Goal: Information Seeking & Learning: Learn about a topic

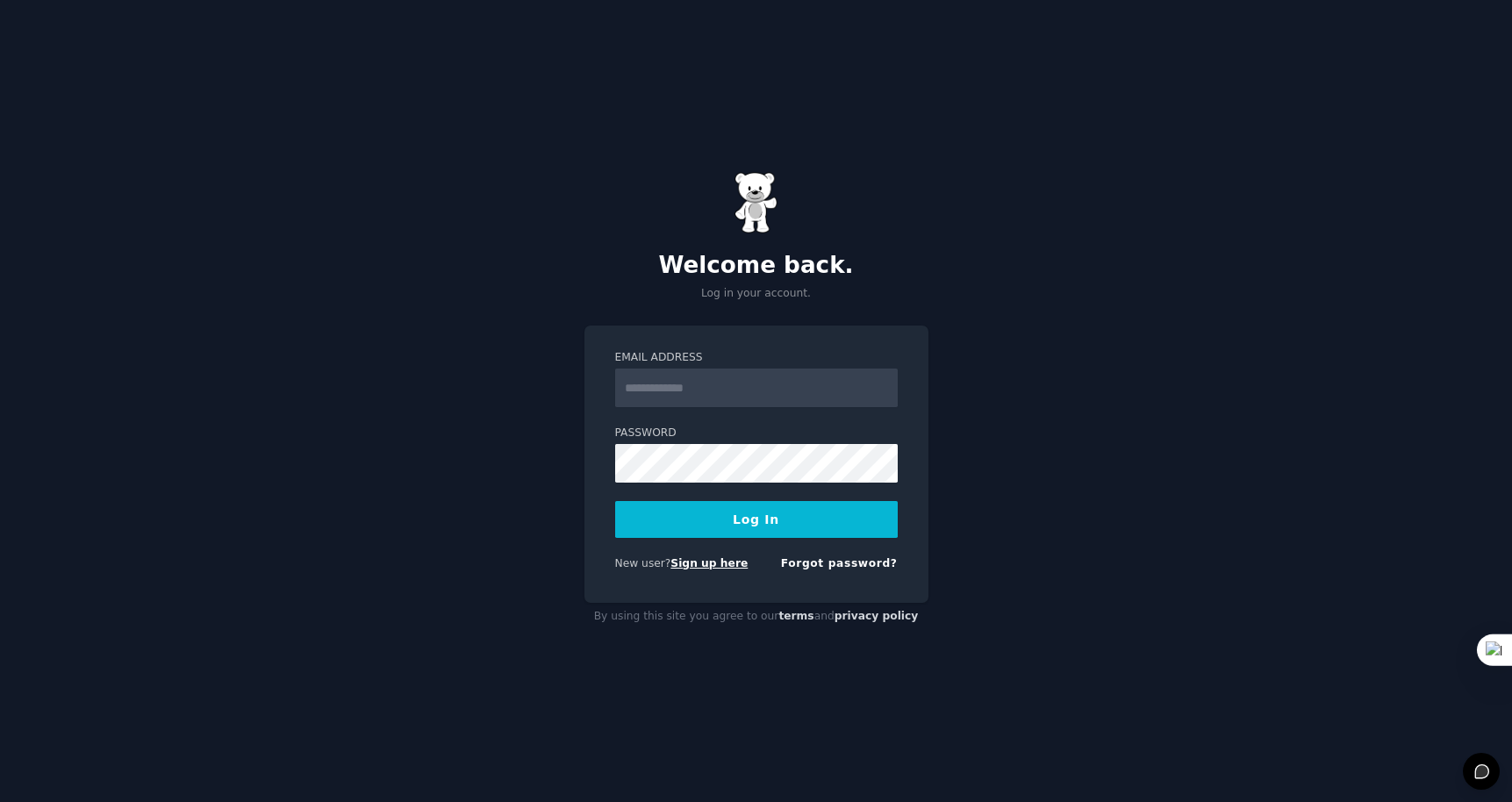
click at [718, 565] on link "Sign up here" at bounding box center [709, 563] width 77 height 13
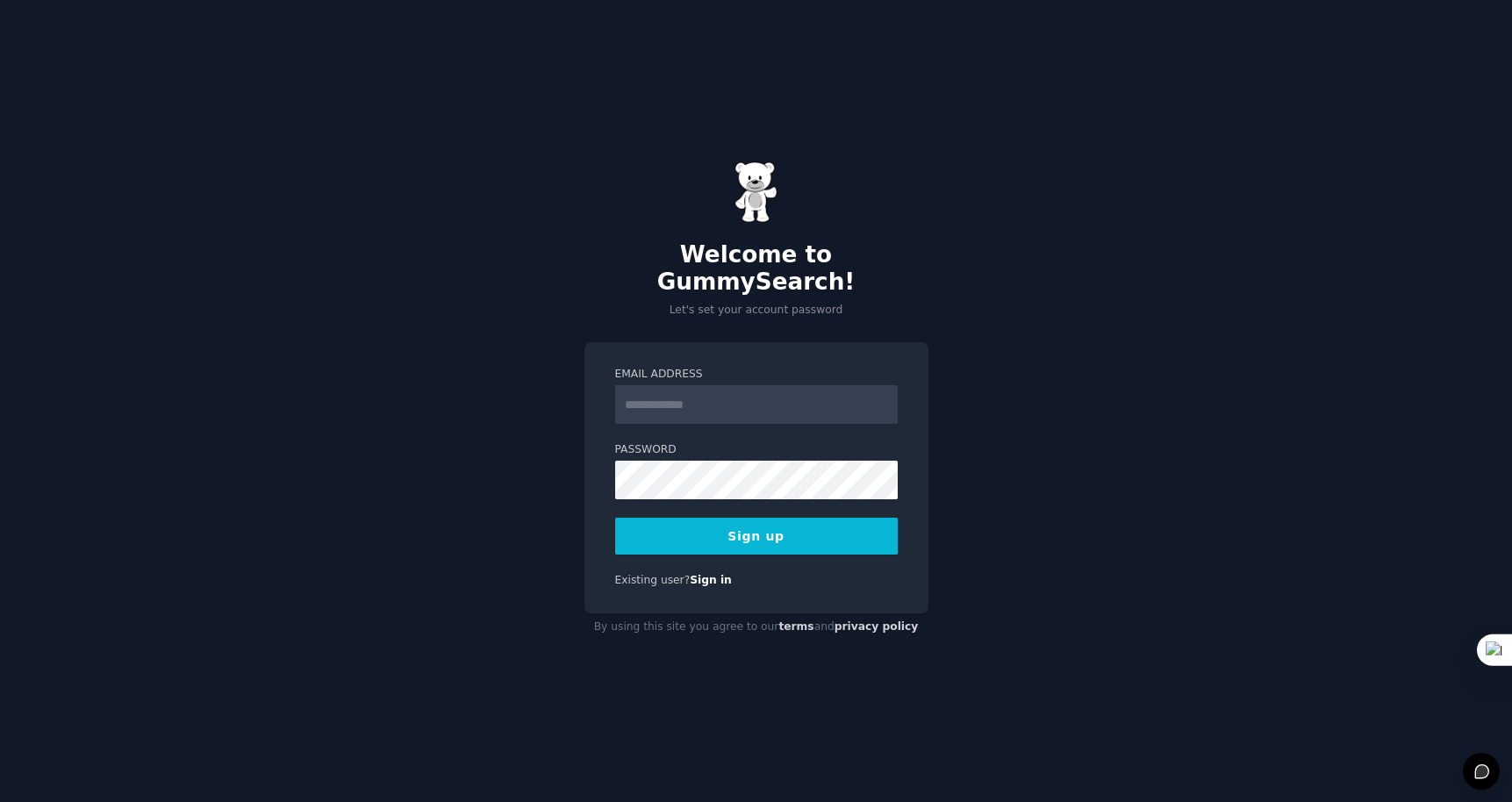
click at [740, 393] on input "Email Address" at bounding box center [756, 404] width 282 height 38
type input "**********"
click at [780, 522] on button "Sign up" at bounding box center [756, 536] width 282 height 37
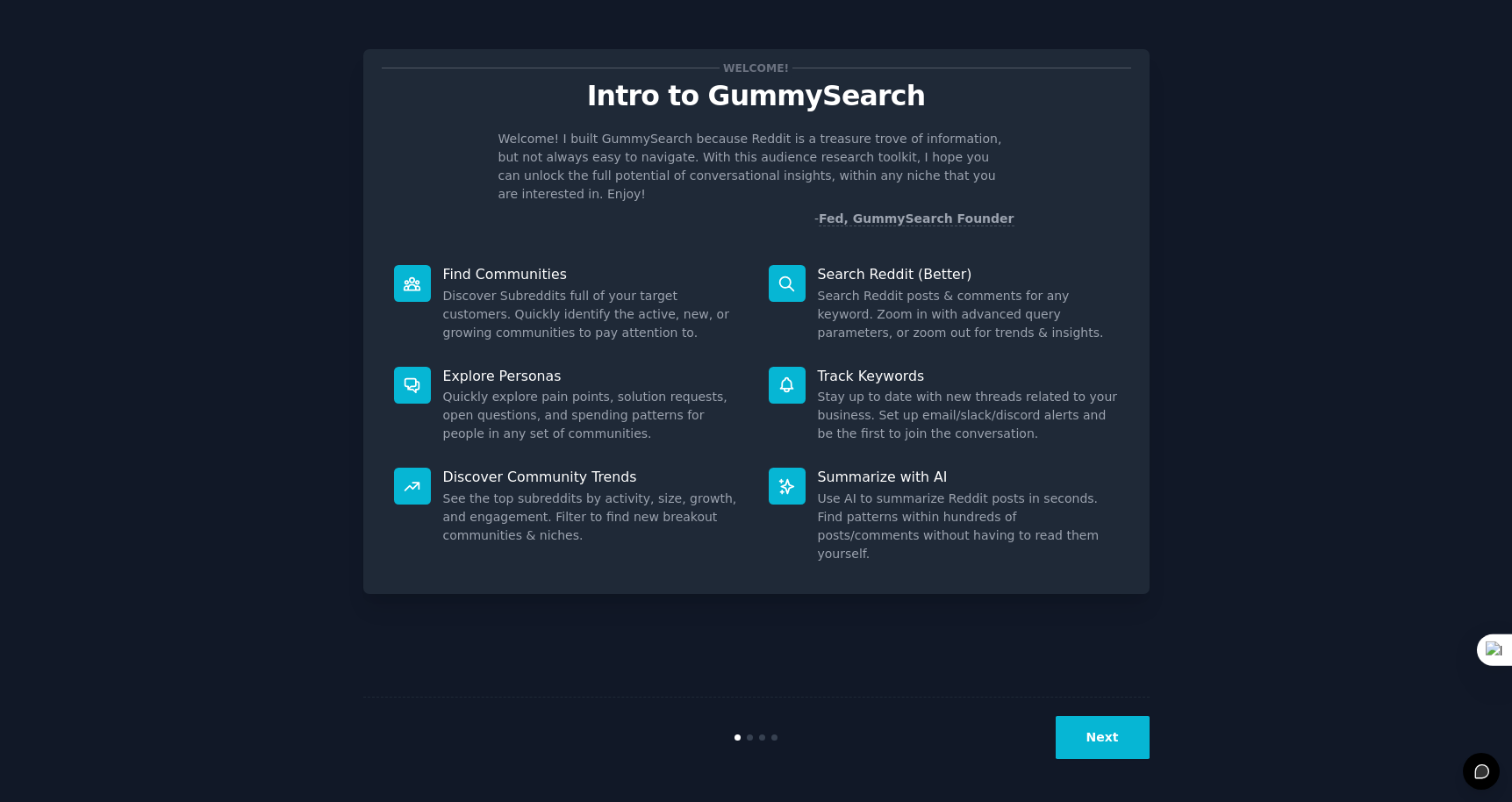
click at [1256, 149] on div "Welcome! Intro to GummySearch Welcome! I built GummySearch because Reddit is a …" at bounding box center [756, 401] width 1463 height 753
click at [1107, 727] on button "Next" at bounding box center [1103, 737] width 94 height 43
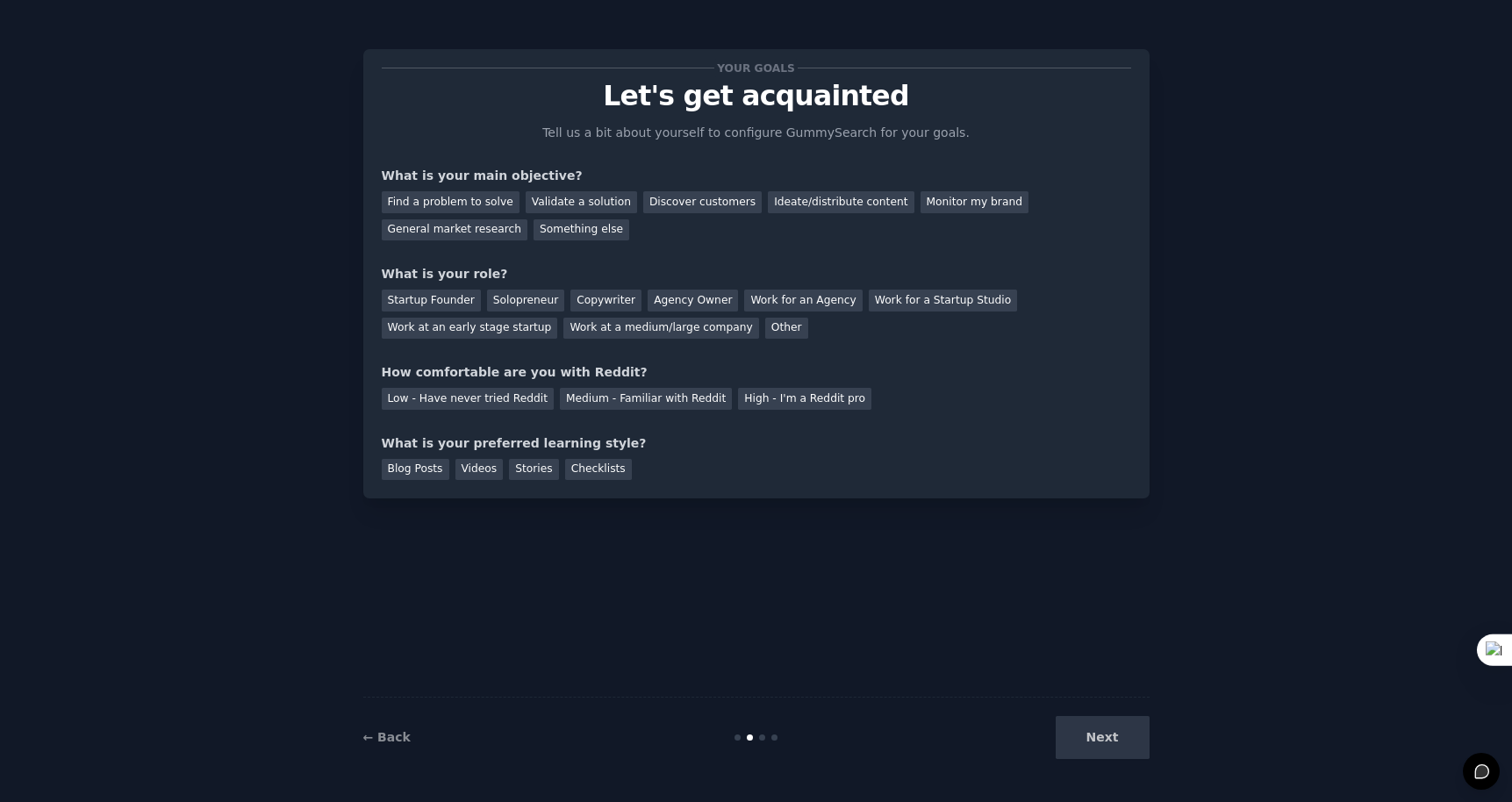
click at [1105, 739] on div "Next" at bounding box center [1019, 737] width 263 height 43
click at [1102, 748] on div "Next" at bounding box center [1019, 737] width 263 height 43
click at [718, 206] on div "Discover customers" at bounding box center [702, 202] width 119 height 22
click at [1114, 738] on div "Next" at bounding box center [1019, 737] width 263 height 43
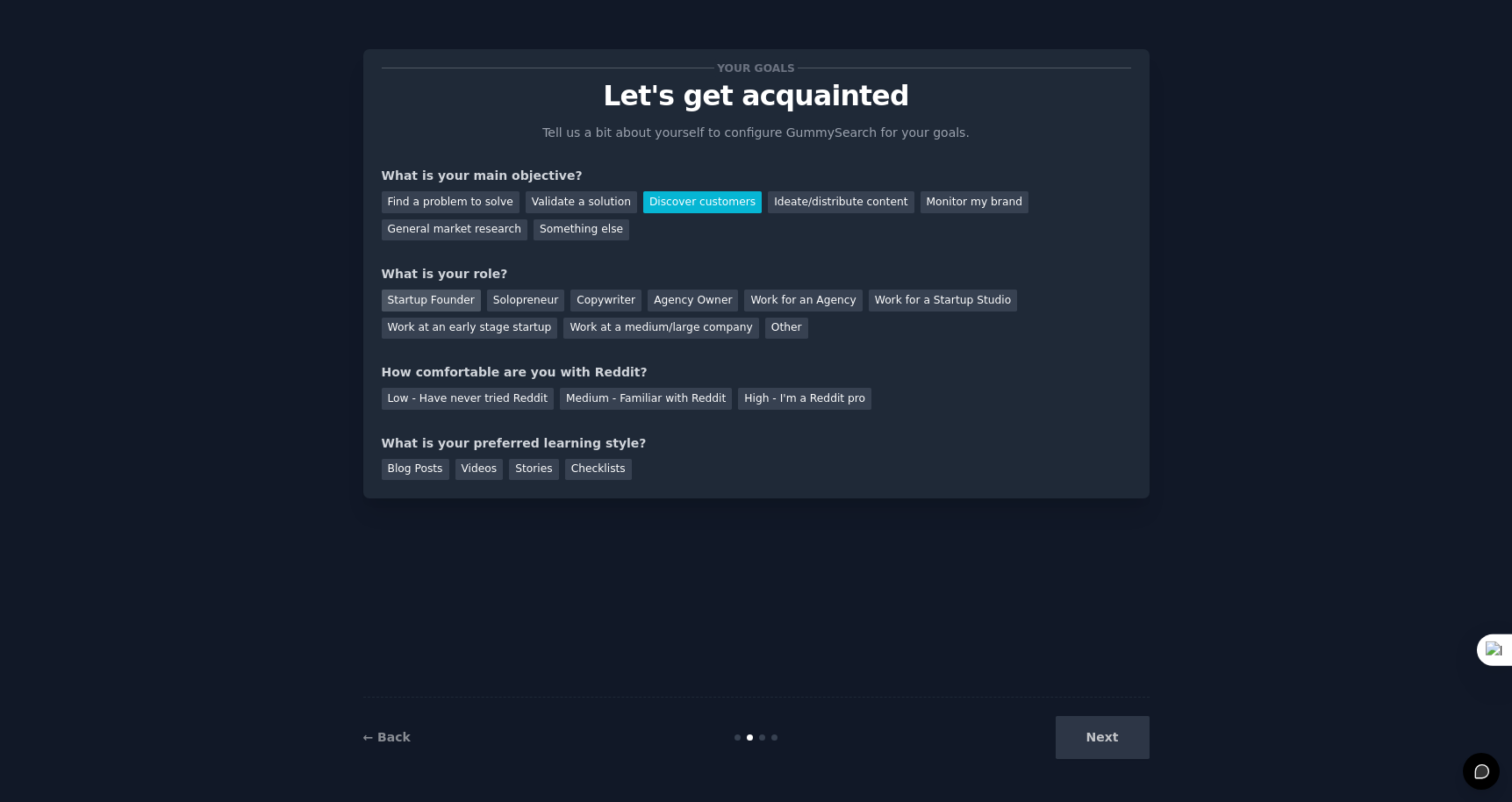
click at [453, 300] on div "Startup Founder" at bounding box center [430, 300] width 99 height 22
click at [476, 396] on div "Low - Have never tried Reddit" at bounding box center [467, 399] width 172 height 22
click at [390, 468] on div "Blog Posts" at bounding box center [415, 470] width 68 height 22
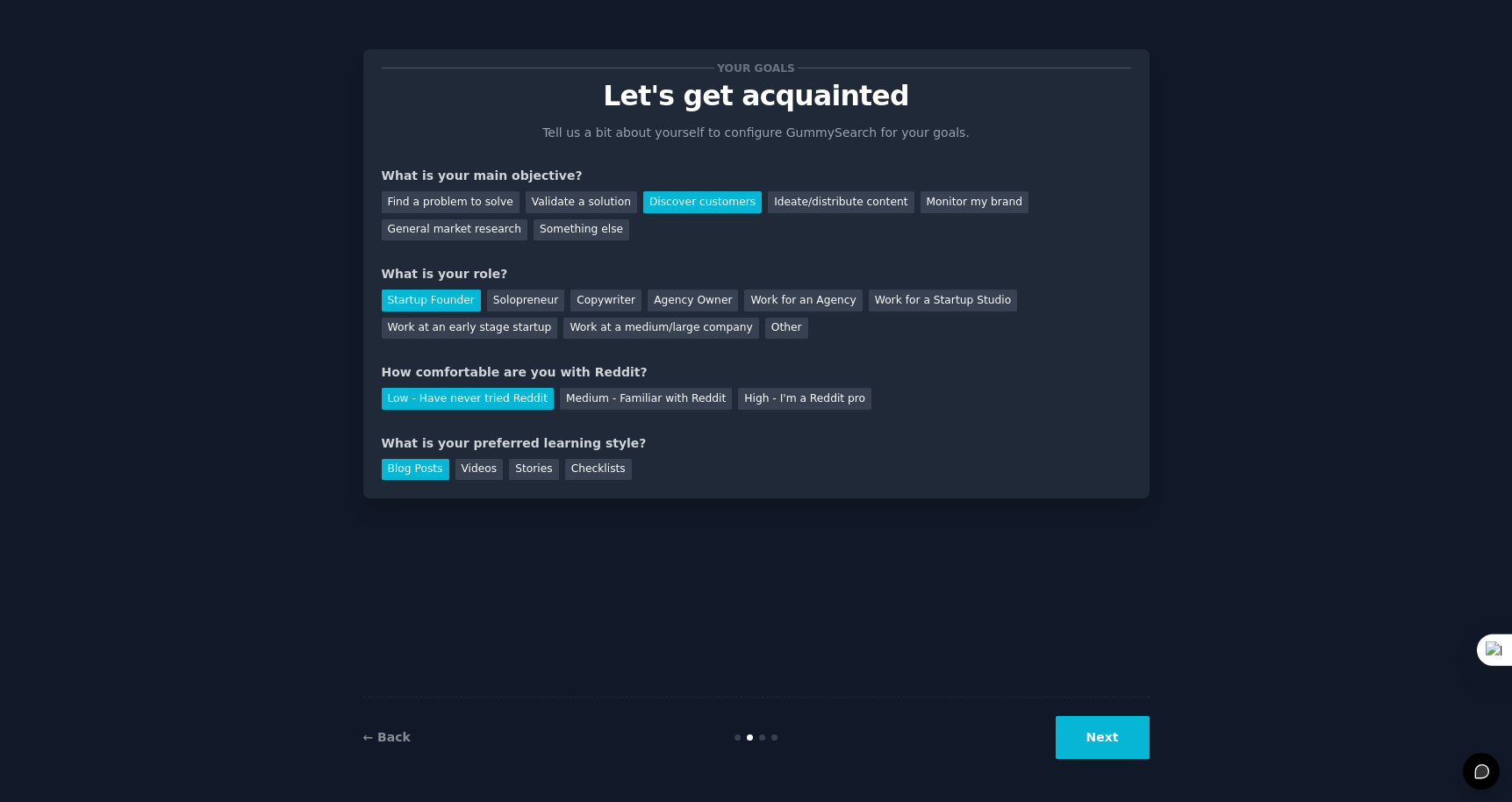
click at [1123, 744] on button "Next" at bounding box center [1103, 737] width 94 height 43
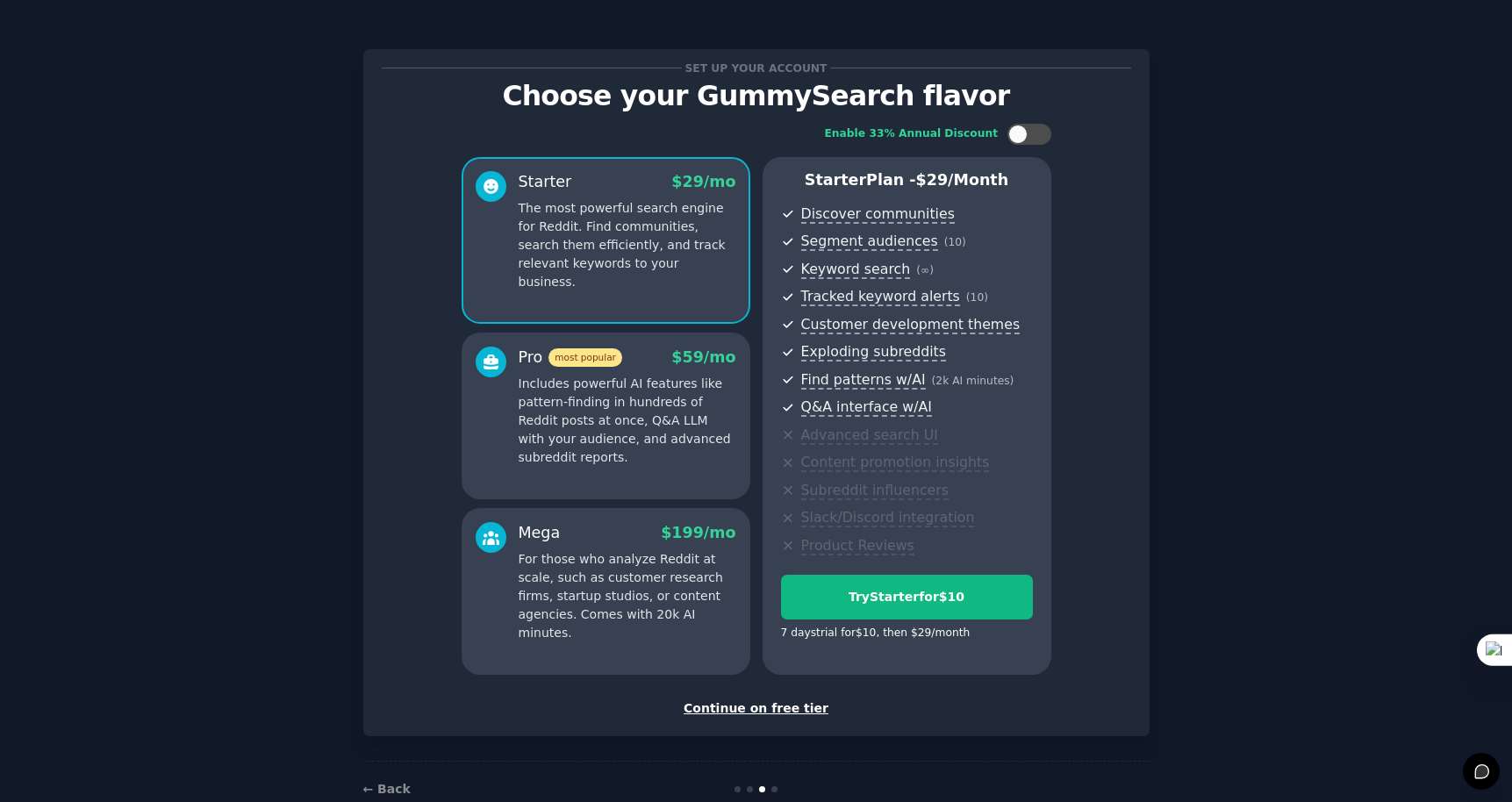
click at [782, 711] on div "Continue on free tier" at bounding box center [756, 708] width 749 height 19
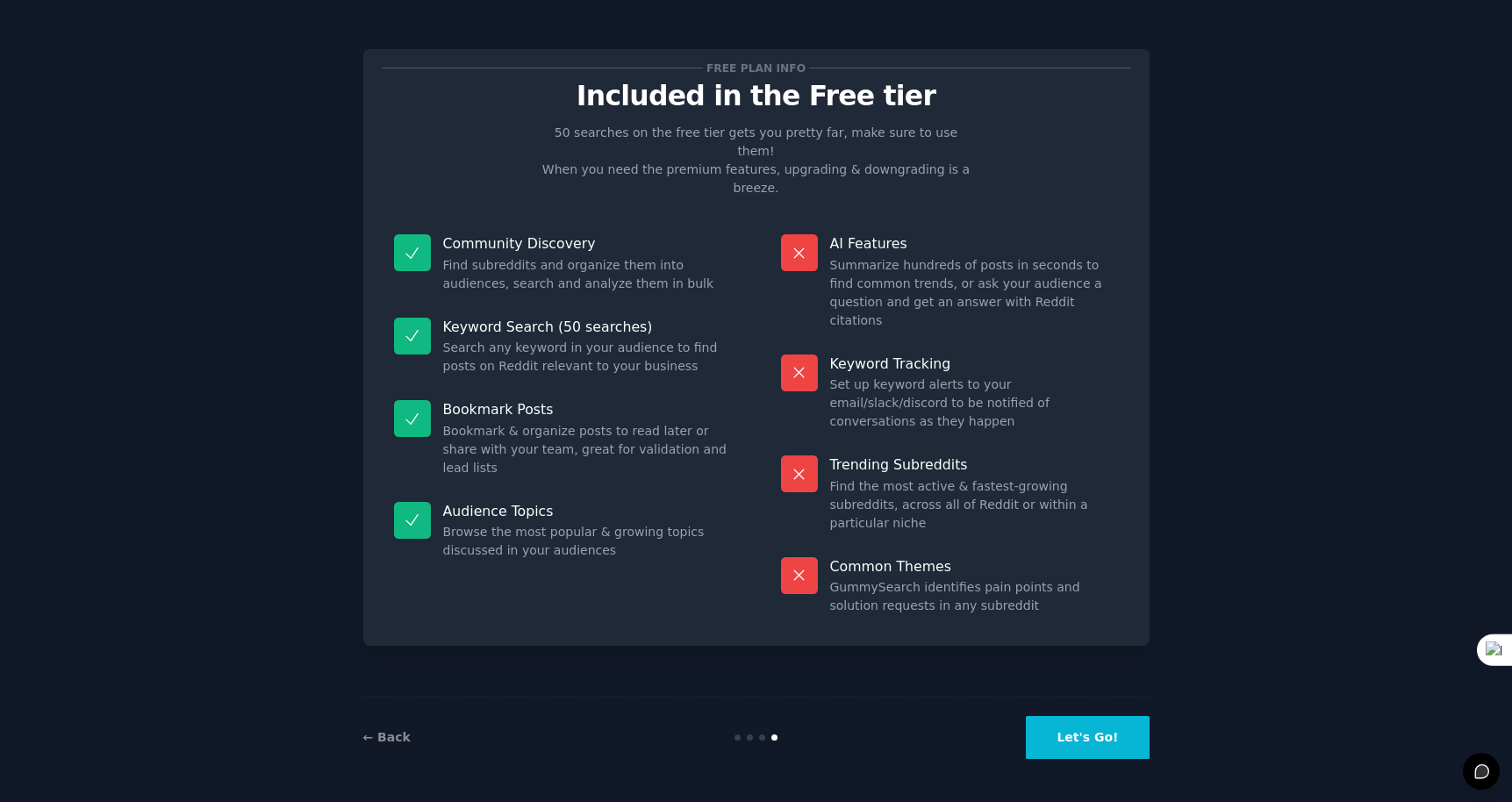
click at [1074, 744] on button "Let's Go!" at bounding box center [1086, 737] width 123 height 43
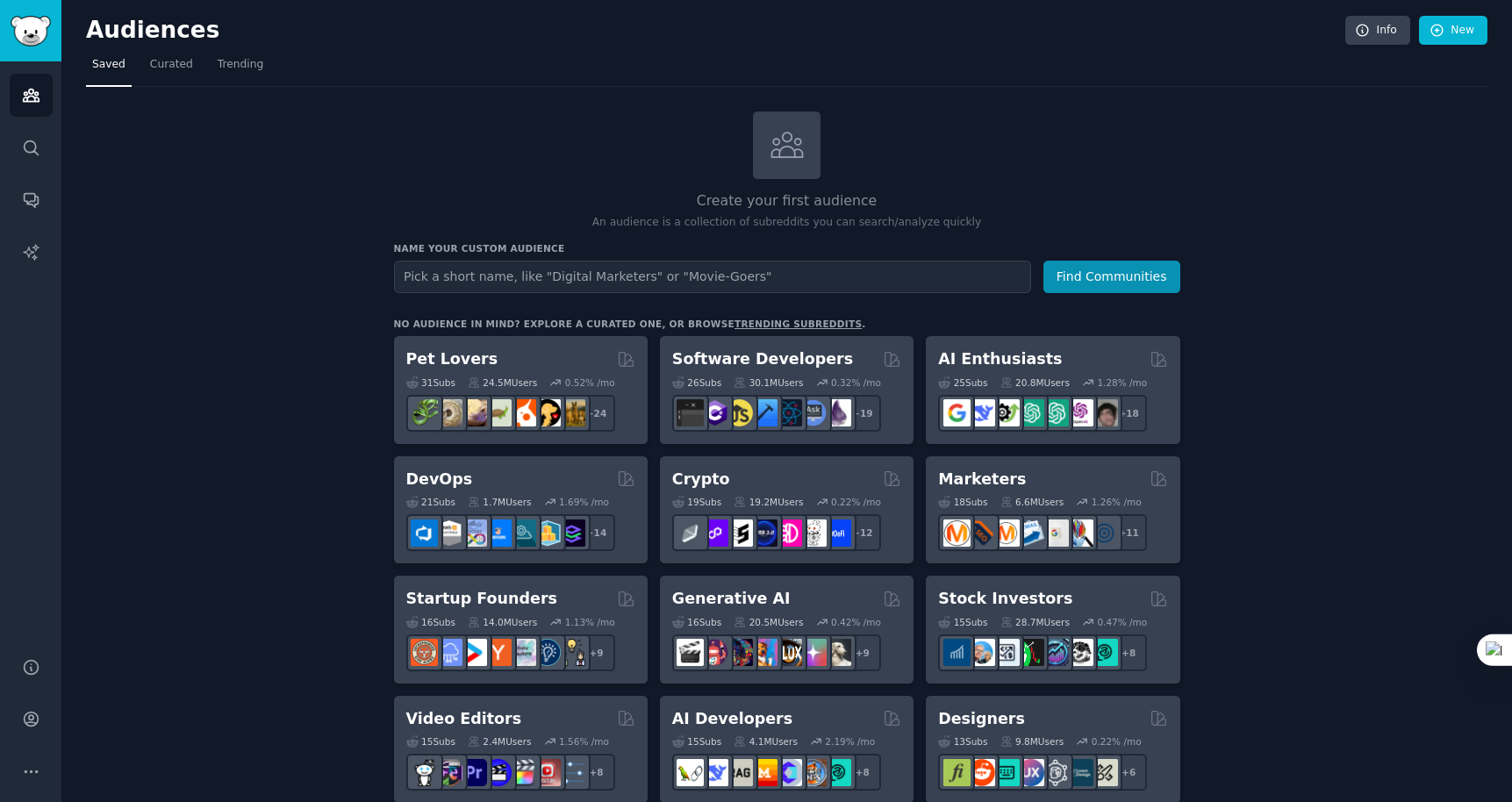
click at [644, 276] on input "text" at bounding box center [713, 276] width 637 height 32
click at [662, 279] on input "text" at bounding box center [713, 276] width 637 height 32
click at [32, 154] on icon "Sidebar" at bounding box center [30, 147] width 19 height 19
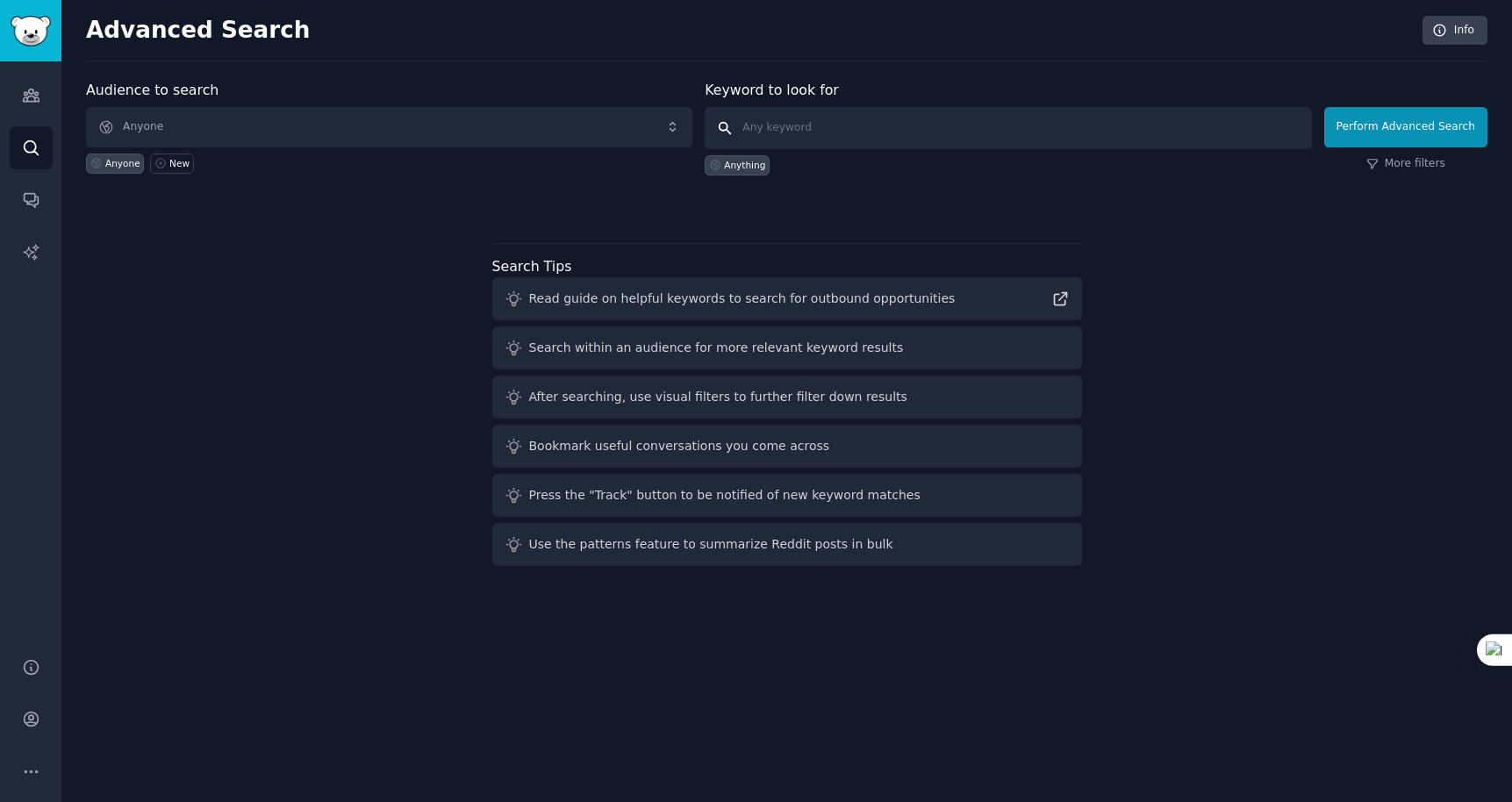
click at [769, 122] on input "text" at bounding box center [1008, 127] width 606 height 42
click at [436, 121] on span "Anyone" at bounding box center [389, 126] width 606 height 40
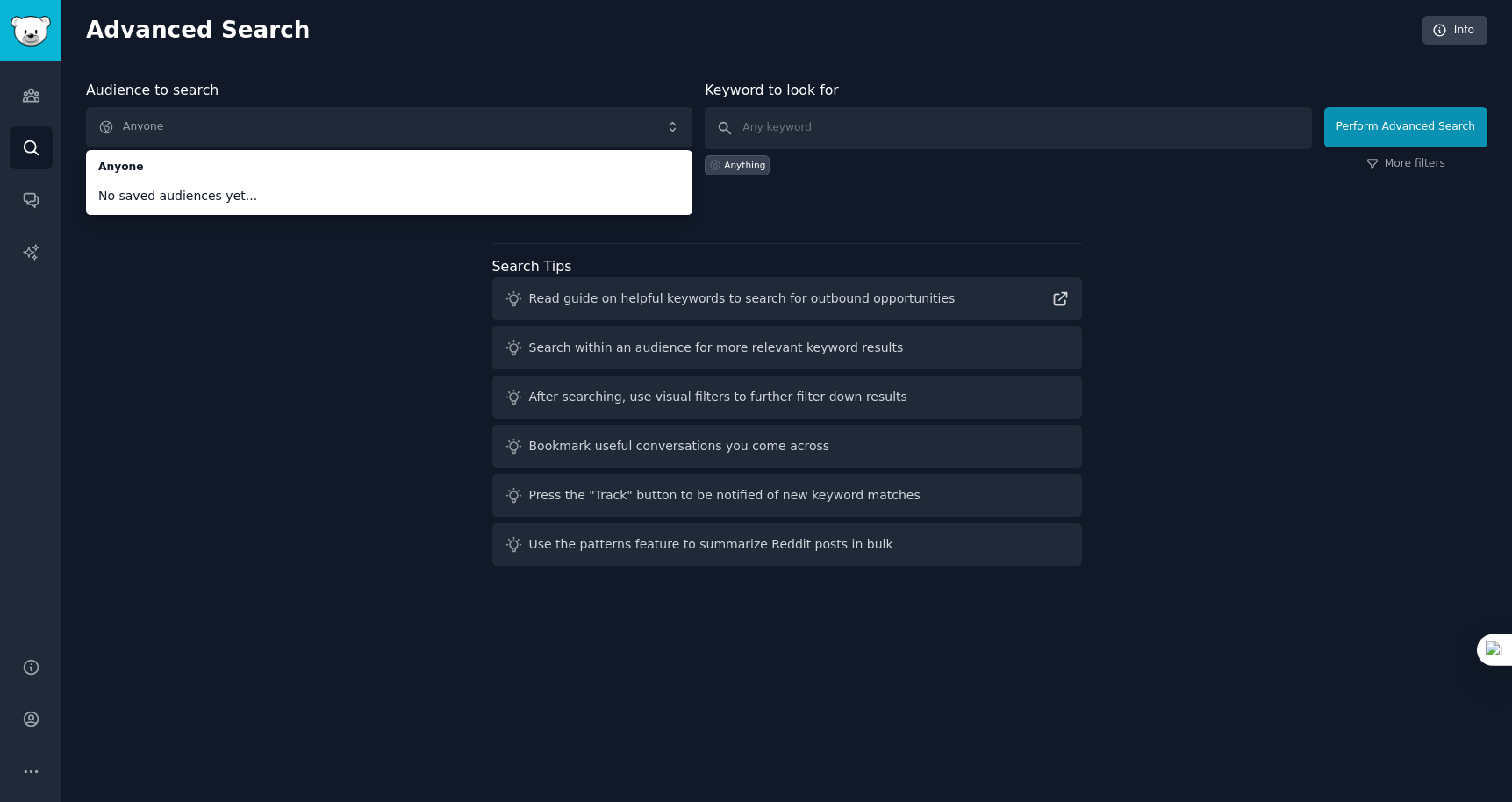
click at [439, 54] on div "Advanced Search Info" at bounding box center [786, 38] width 1401 height 46
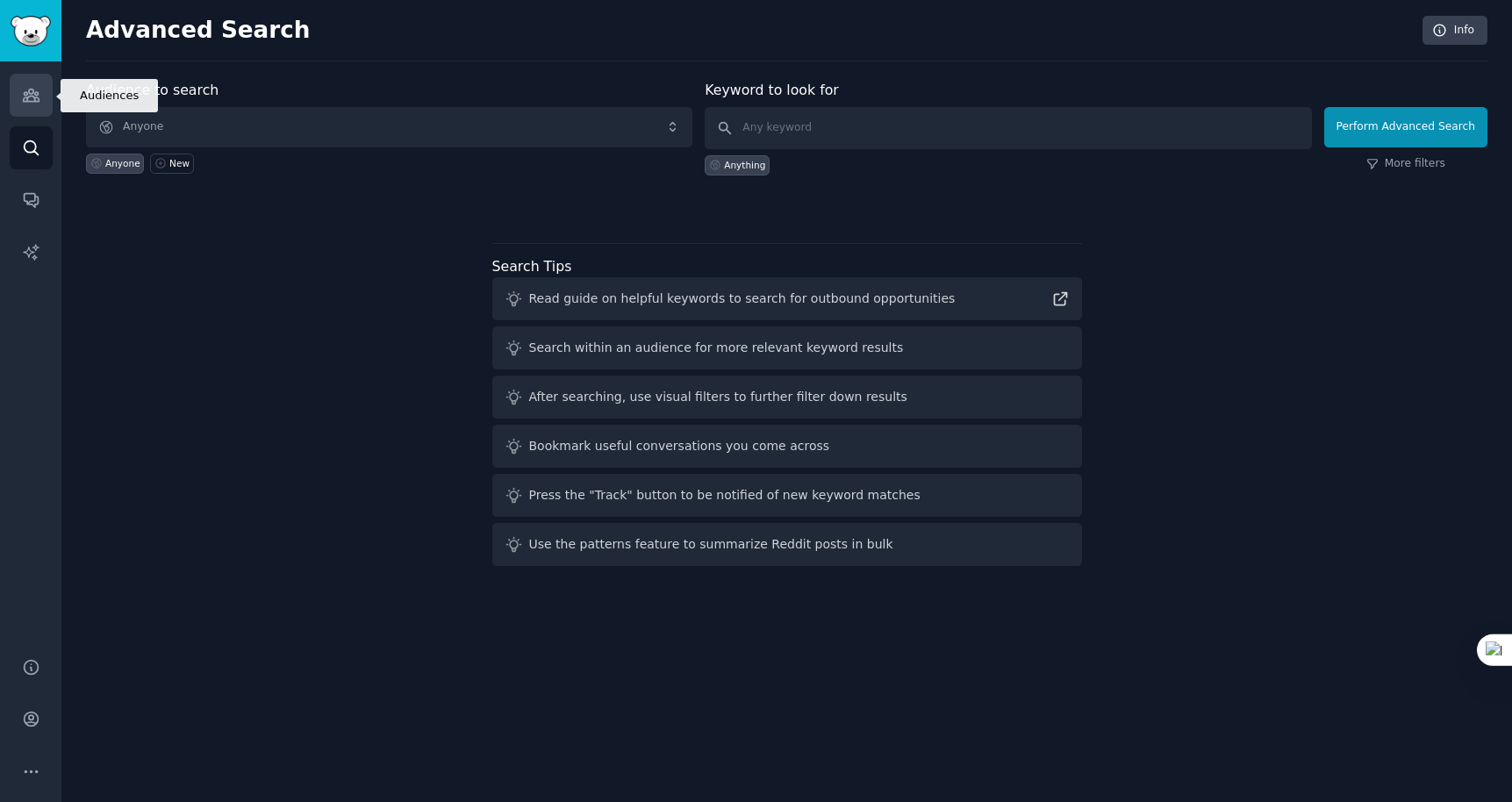
click at [26, 93] on icon "Sidebar" at bounding box center [30, 95] width 16 height 13
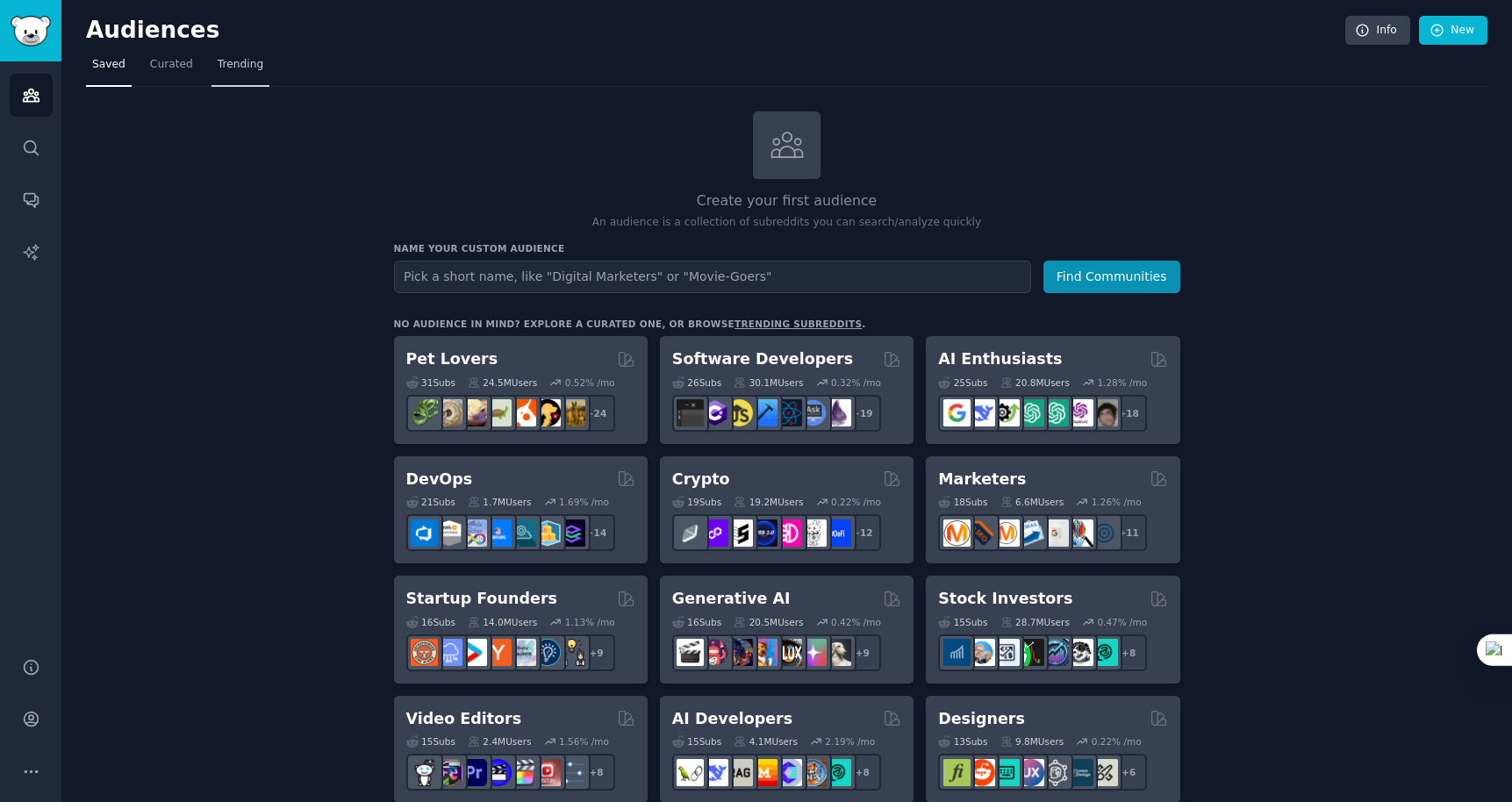
click at [237, 71] on span "Trending" at bounding box center [240, 65] width 46 height 16
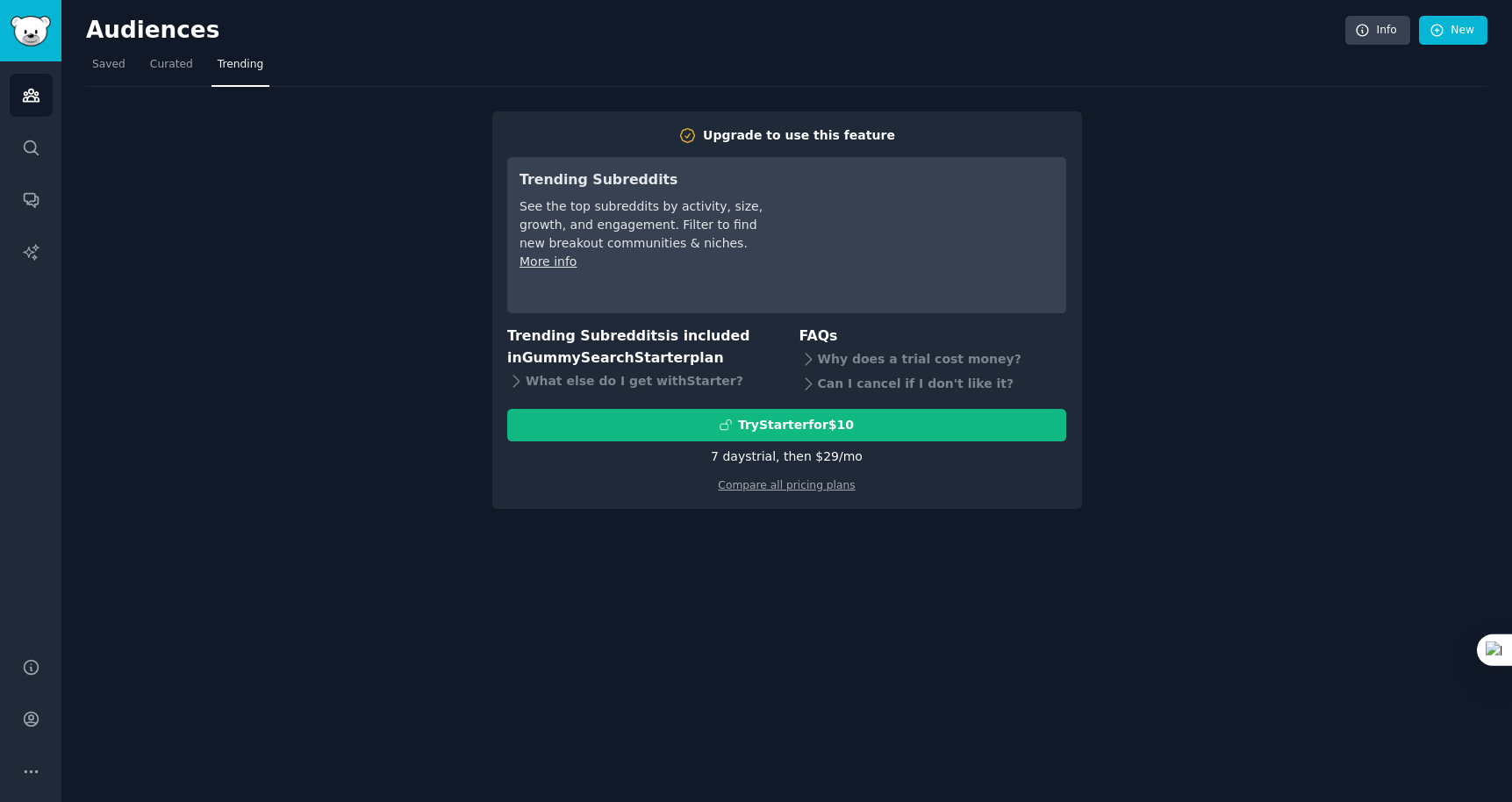
click at [380, 121] on div "Upgrade to use this feature Trending Subreddits See the top subreddits by activ…" at bounding box center [786, 298] width 1401 height 422
click at [39, 145] on link "Search" at bounding box center [31, 148] width 43 height 43
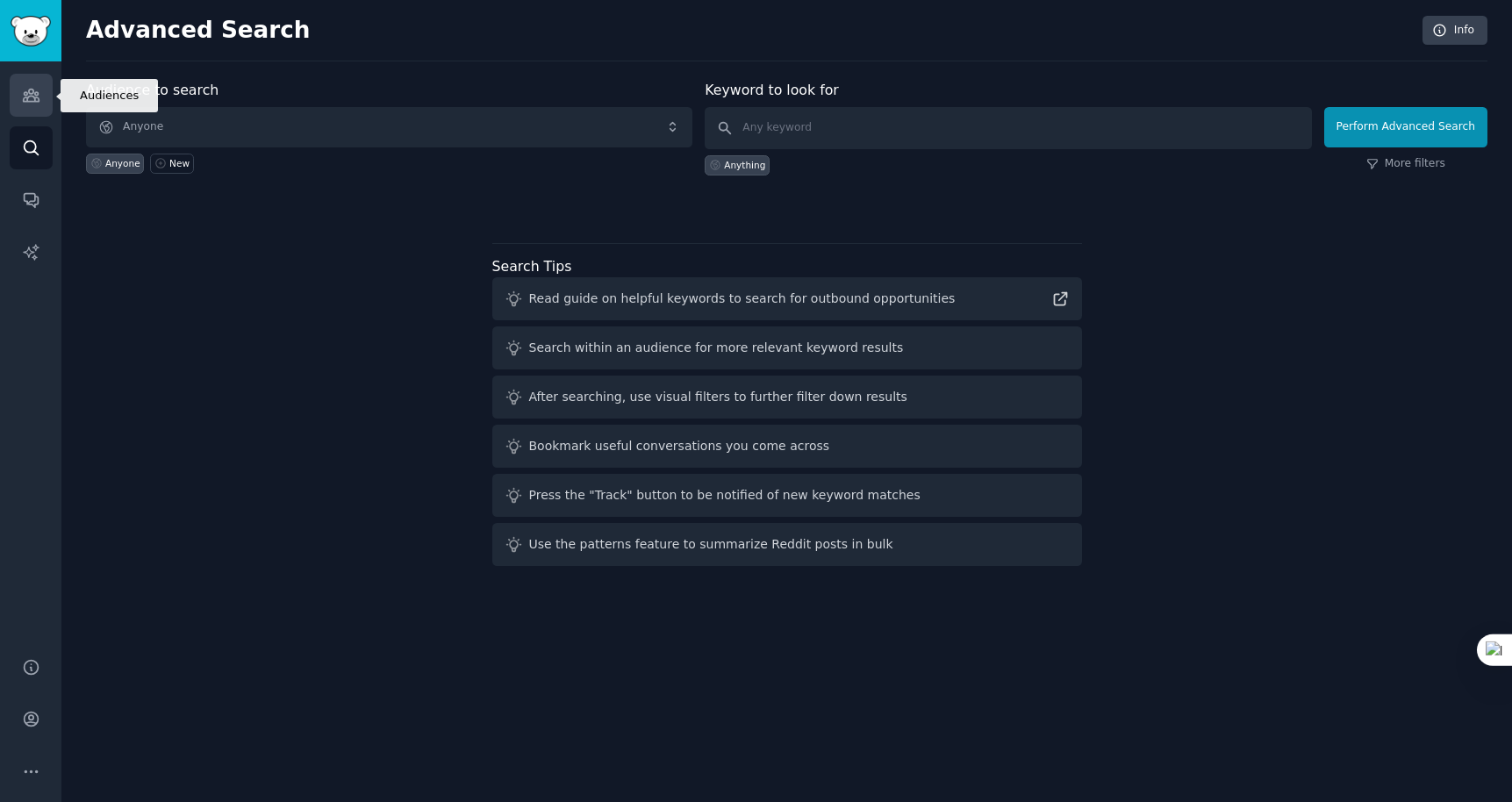
click at [31, 90] on icon "Sidebar" at bounding box center [30, 95] width 16 height 13
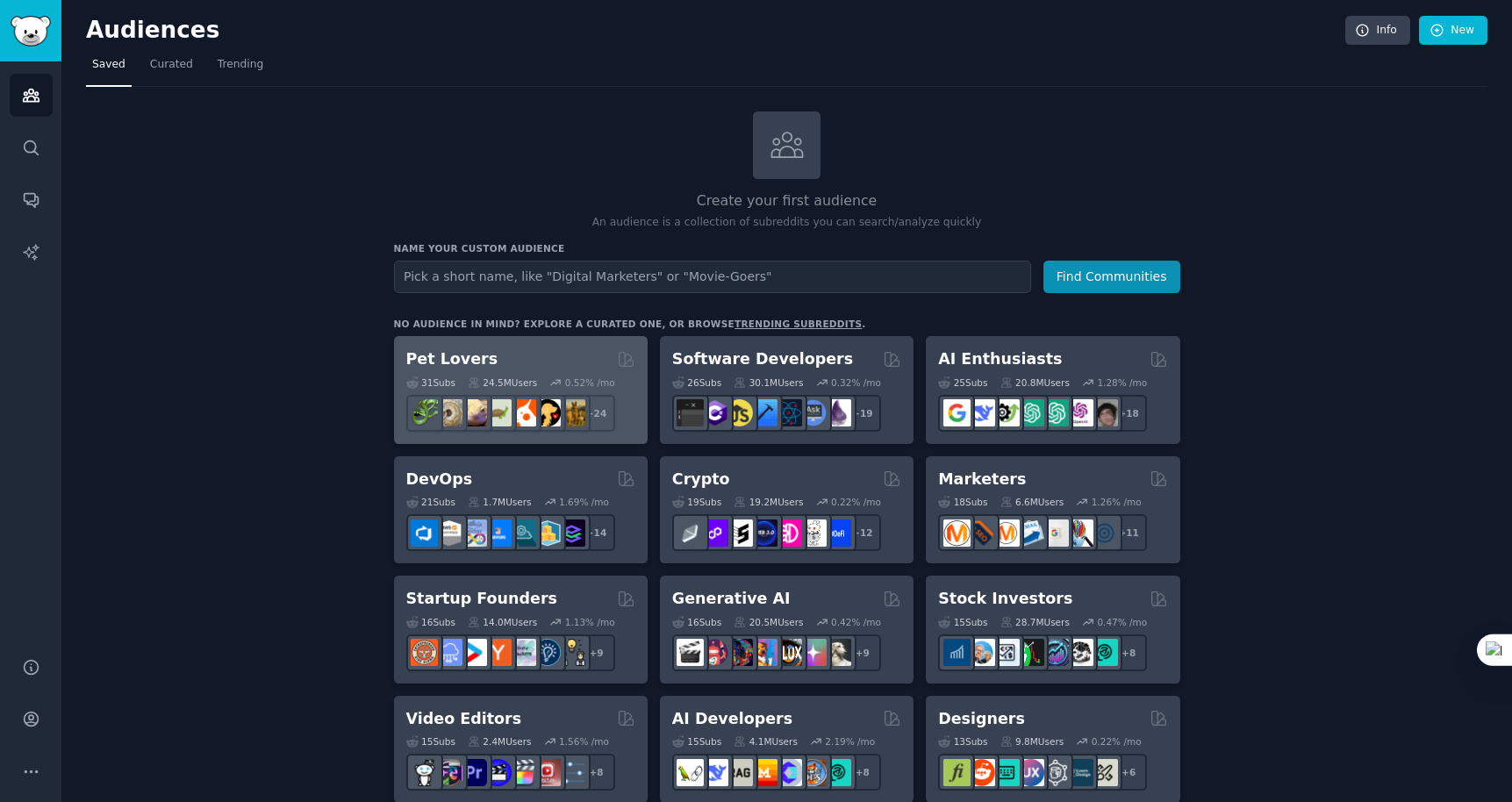
click at [503, 362] on div "Pet Lovers" at bounding box center [521, 359] width 229 height 22
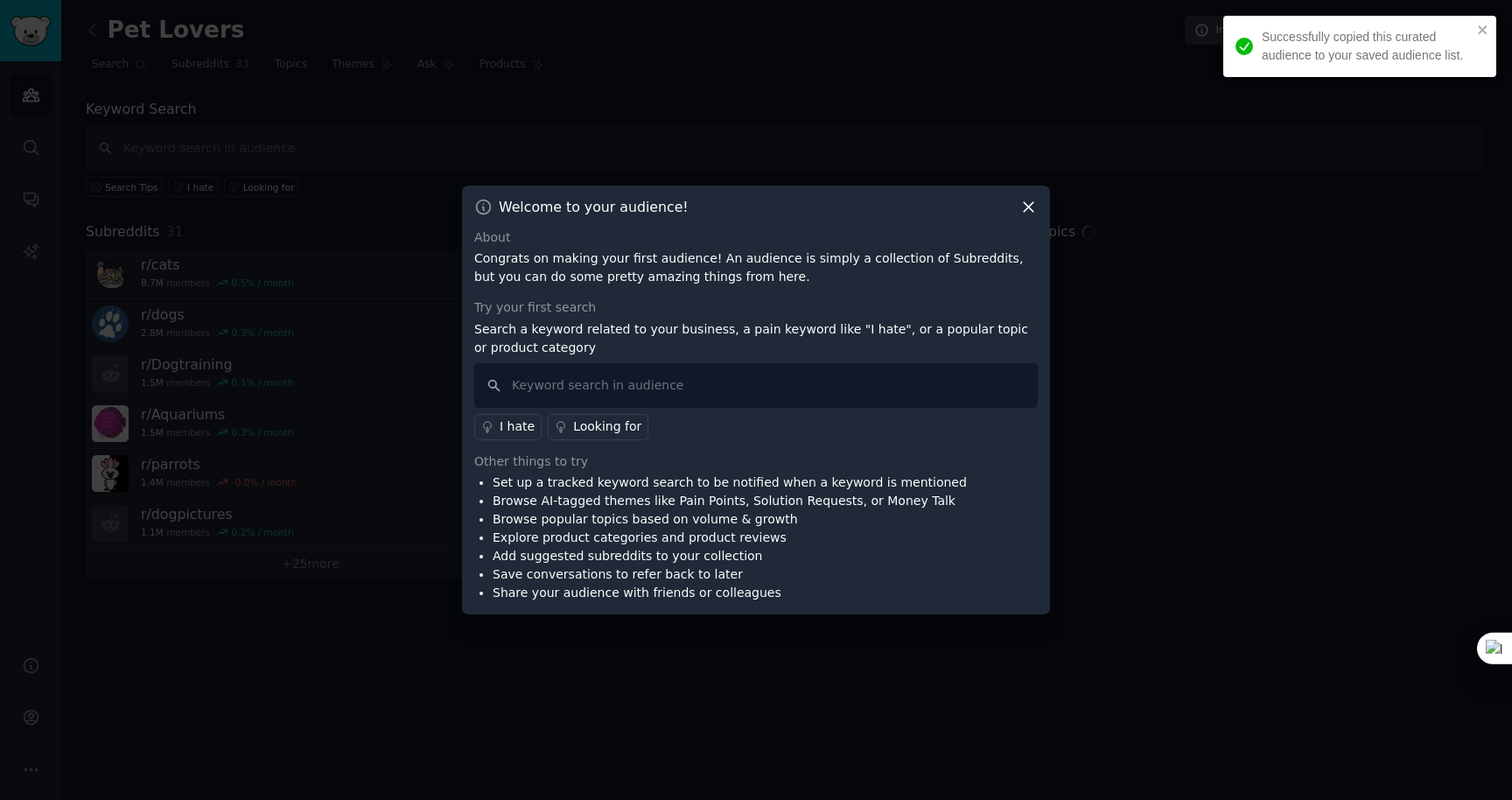
click at [1027, 203] on icon at bounding box center [1029, 206] width 19 height 19
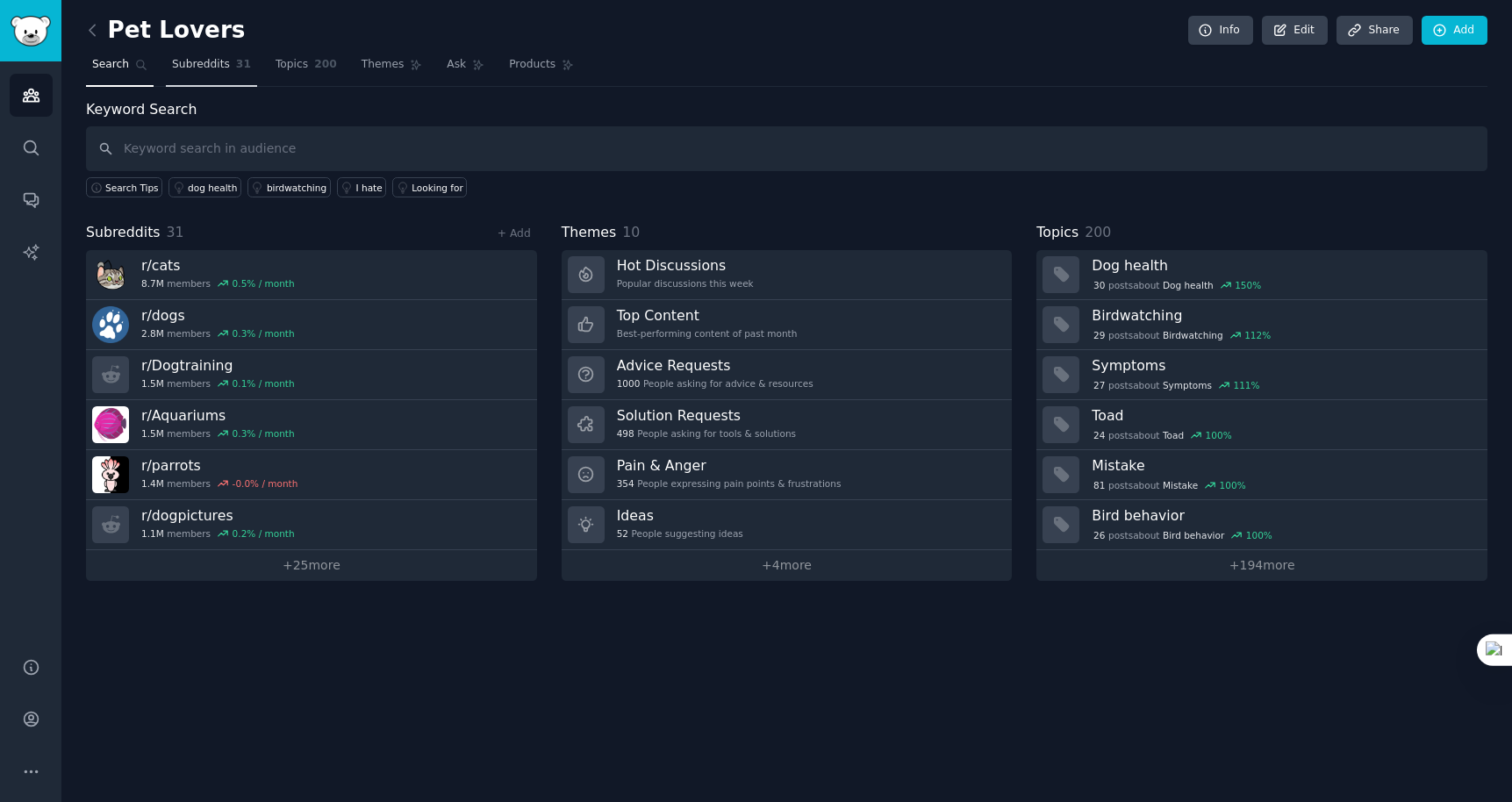
click at [213, 65] on span "Subreddits" at bounding box center [200, 65] width 58 height 16
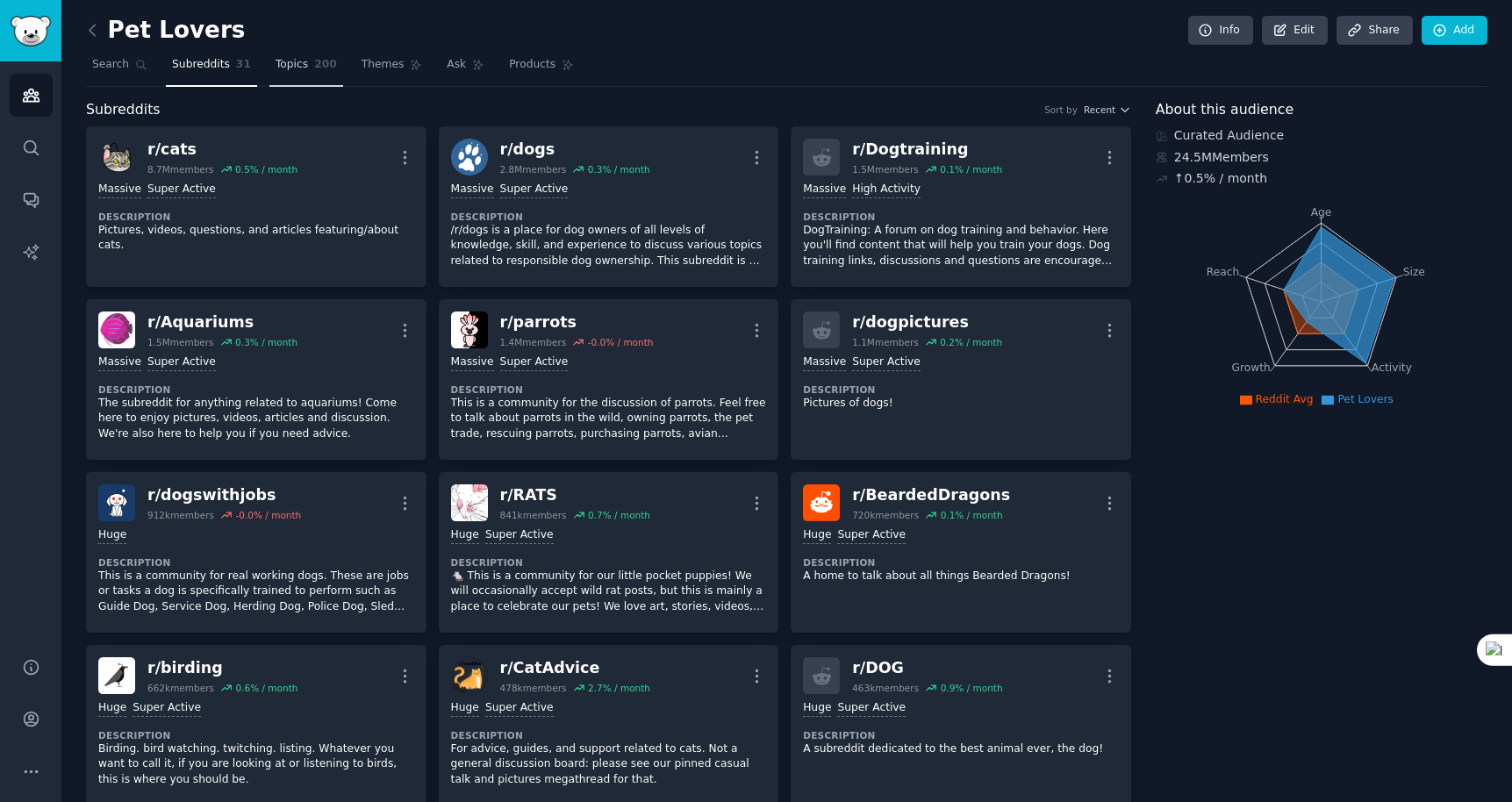
click at [305, 75] on link "Topics 200" at bounding box center [306, 69] width 74 height 36
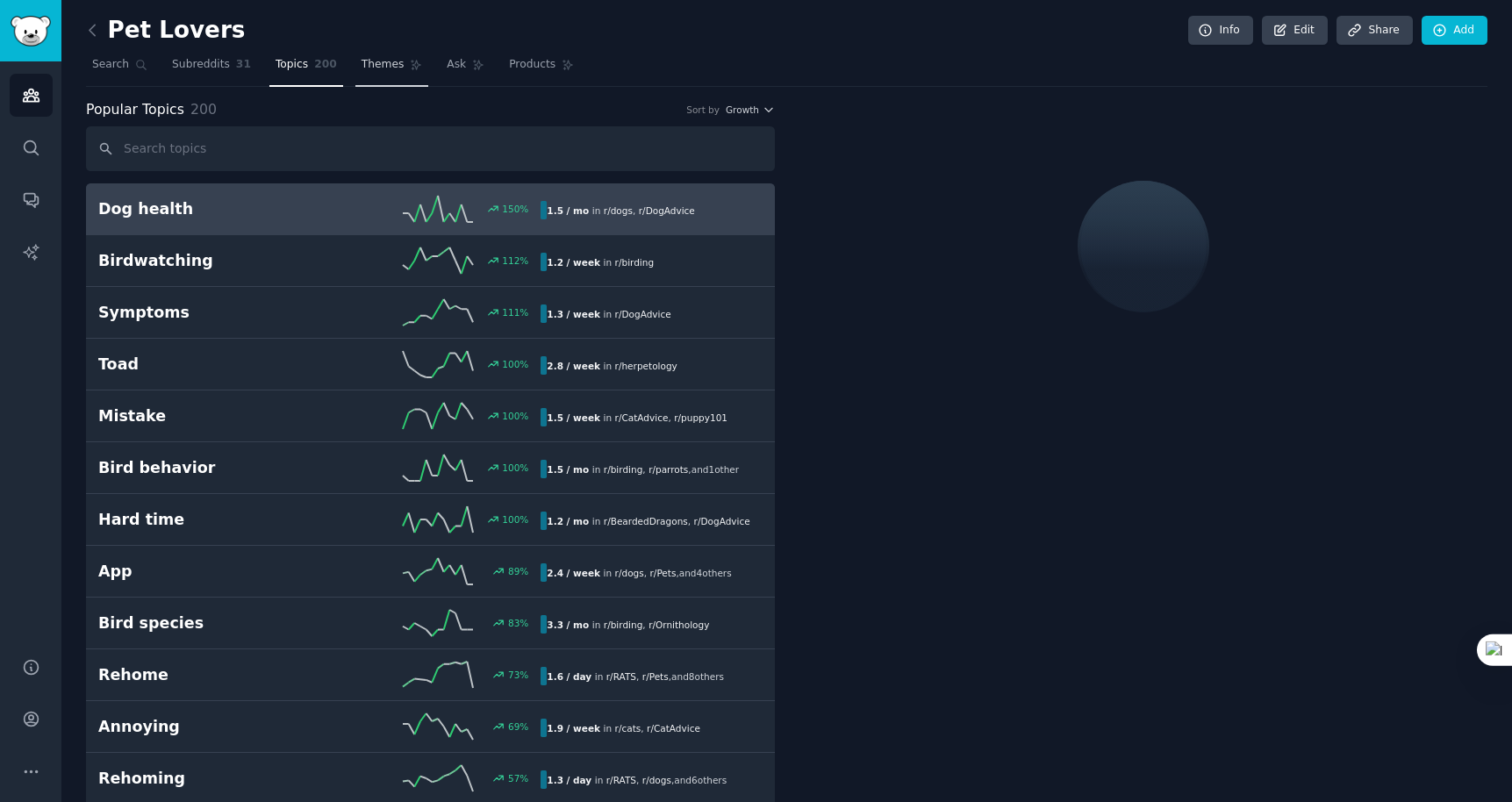
click at [384, 75] on link "Themes" at bounding box center [391, 69] width 74 height 36
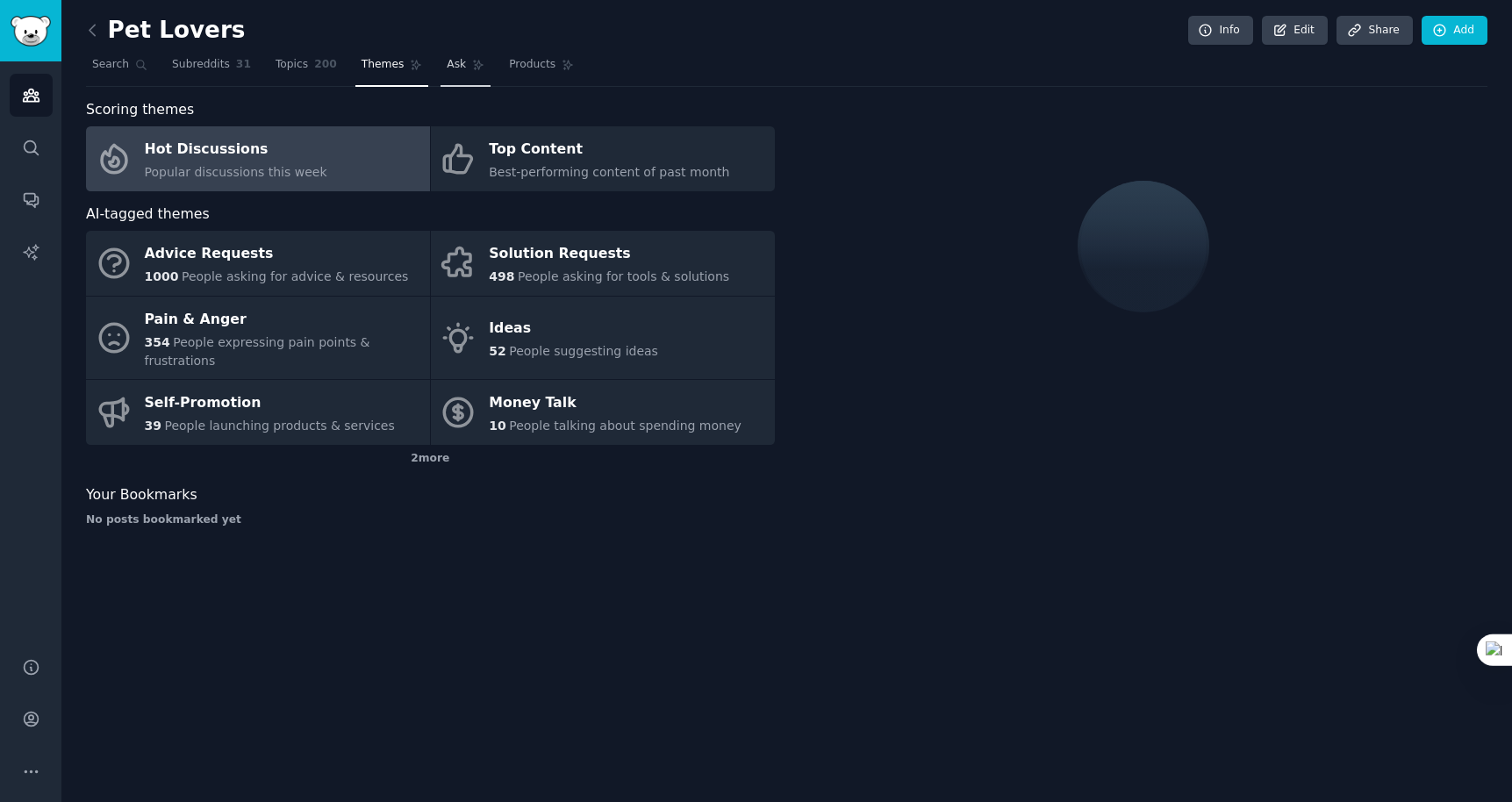
click at [460, 76] on link "Ask" at bounding box center [465, 69] width 50 height 36
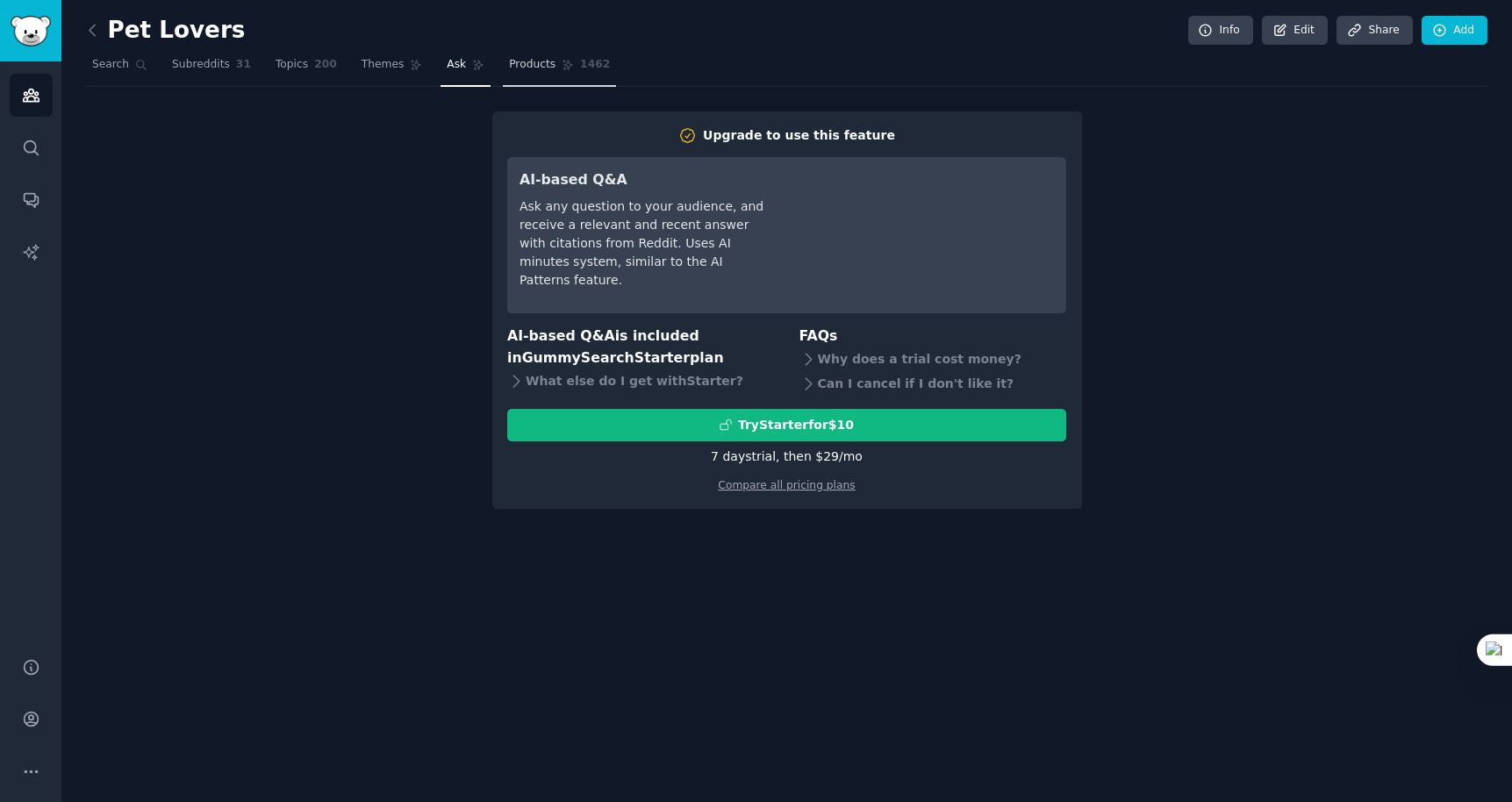
click at [537, 77] on link "Products 1462" at bounding box center [559, 69] width 113 height 36
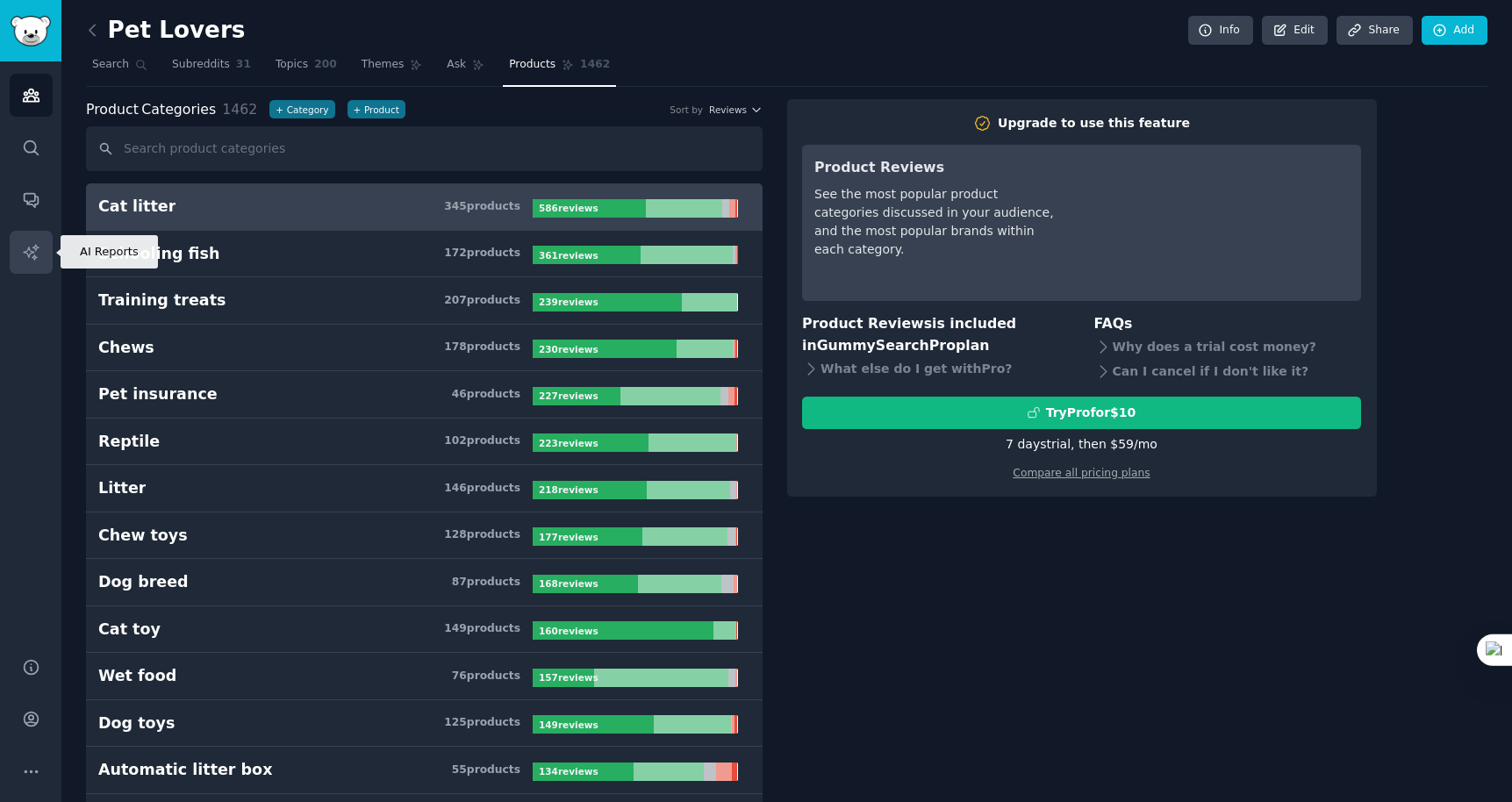
click at [45, 272] on link "AI Reports" at bounding box center [31, 252] width 43 height 43
